Goal: Task Accomplishment & Management: Use online tool/utility

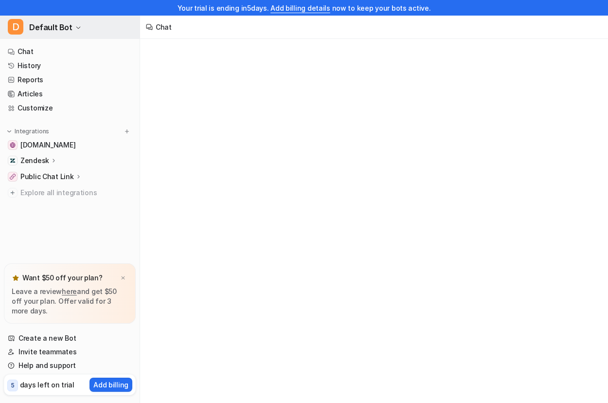
click at [51, 25] on span "Default Bot" at bounding box center [50, 27] width 43 height 14
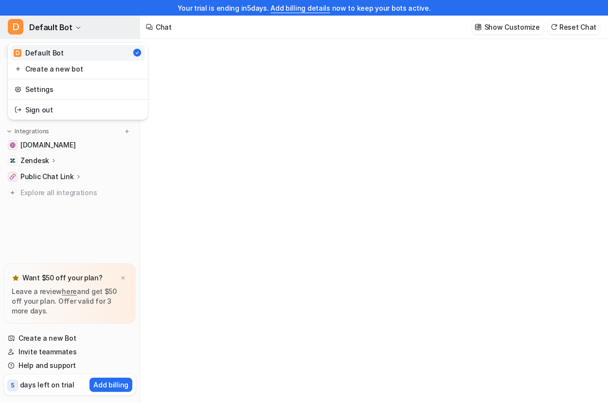
click at [51, 25] on span "Default Bot" at bounding box center [50, 27] width 43 height 14
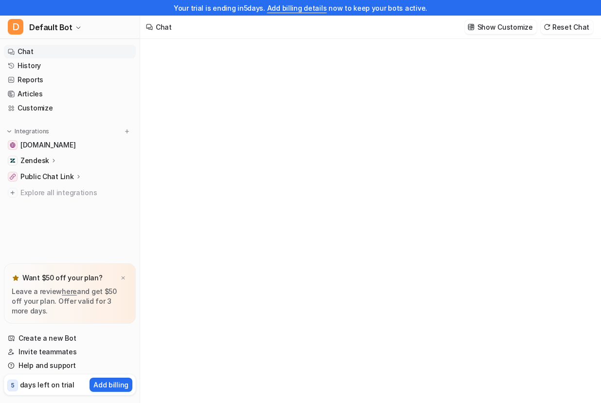
type textarea "**********"
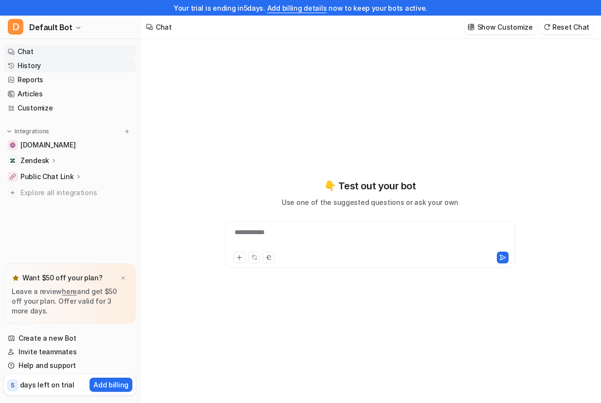
click at [53, 69] on link "History" at bounding box center [70, 66] width 132 height 14
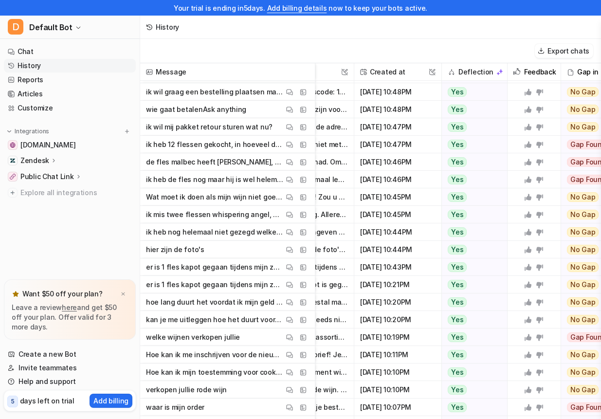
click at [63, 162] on div "Zendesk" at bounding box center [70, 161] width 132 height 14
click at [66, 194] on link "Sources" at bounding box center [75, 189] width 122 height 14
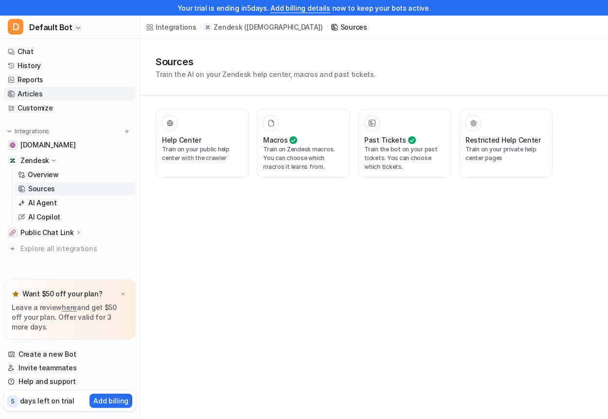
click at [70, 92] on link "Articles" at bounding box center [70, 94] width 132 height 14
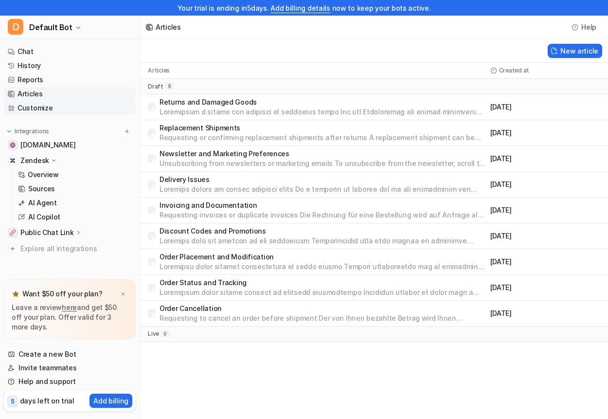
click at [69, 109] on link "Customize" at bounding box center [70, 108] width 132 height 14
